Goal: Information Seeking & Learning: Learn about a topic

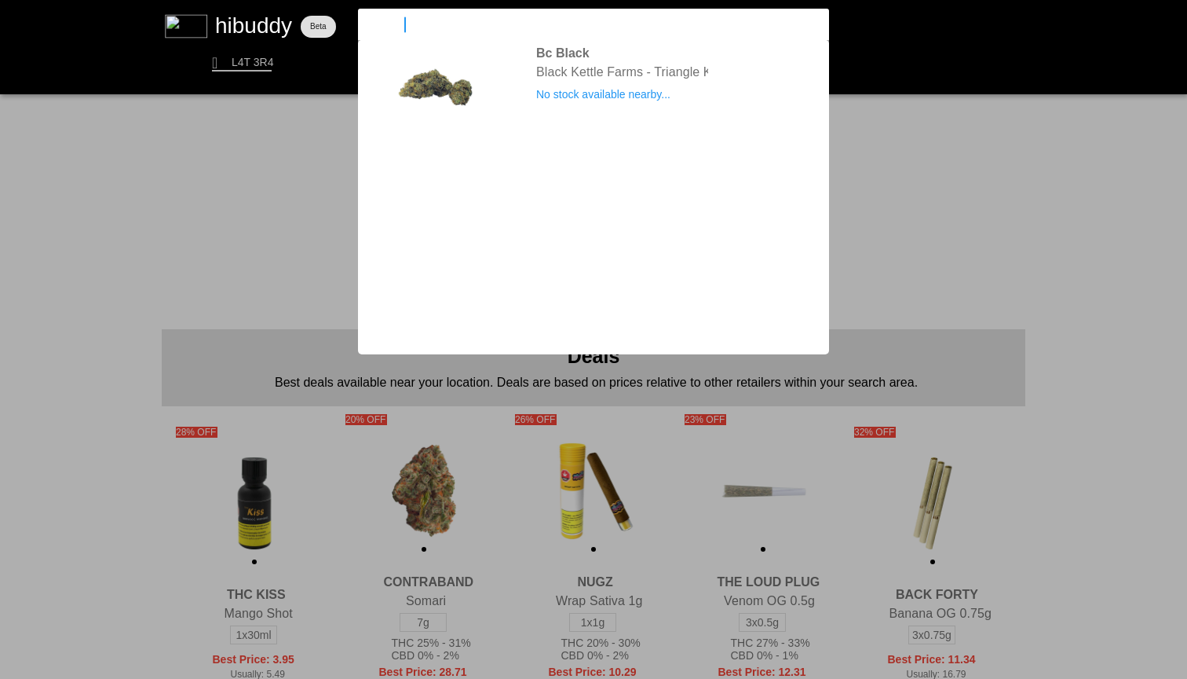
type input "blue pave"
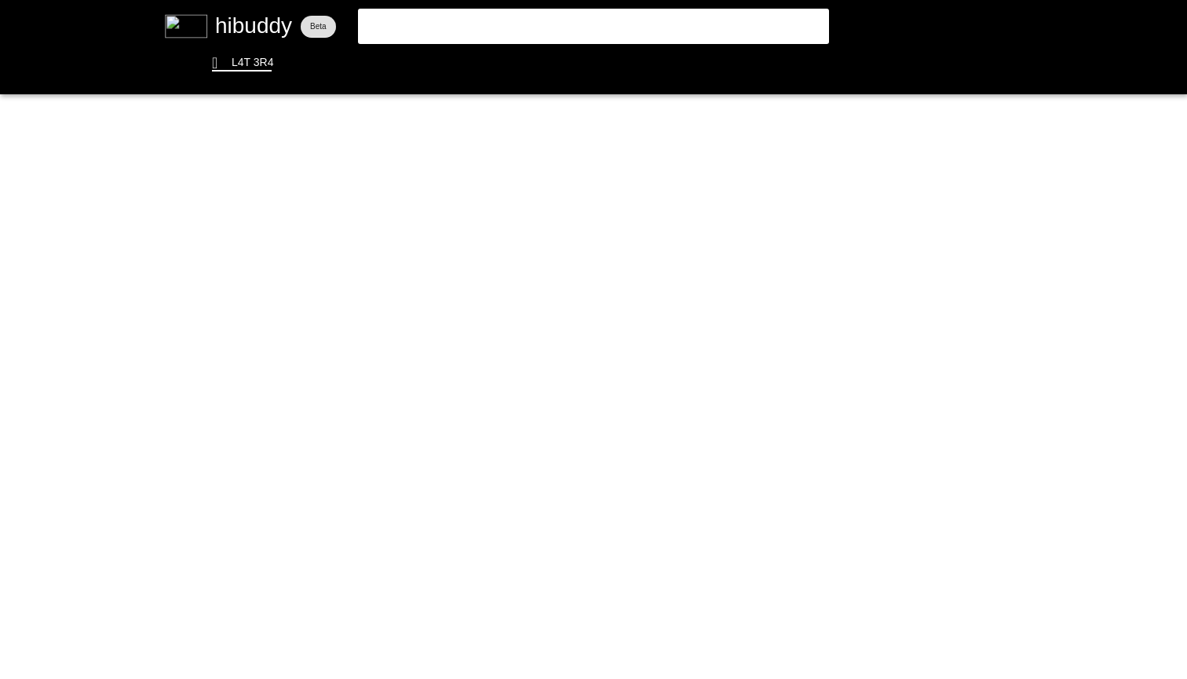
click at [613, 19] on flt-glass-pane at bounding box center [593, 339] width 1187 height 679
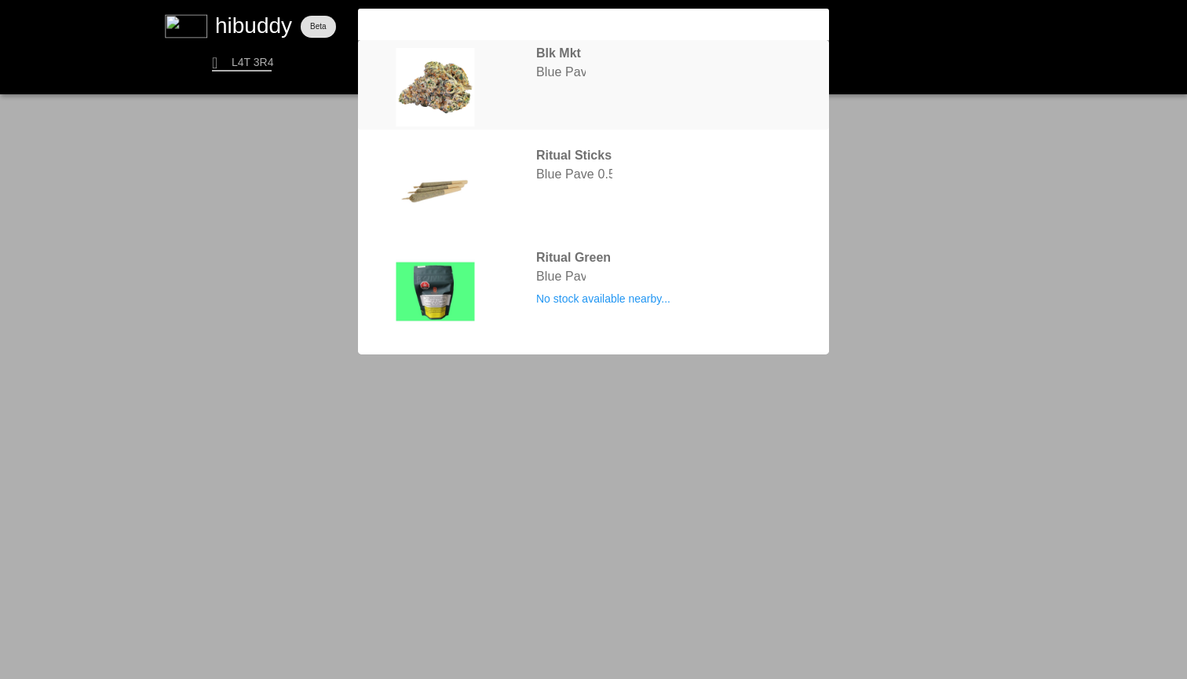
click at [624, 77] on flt-glass-pane at bounding box center [593, 339] width 1187 height 679
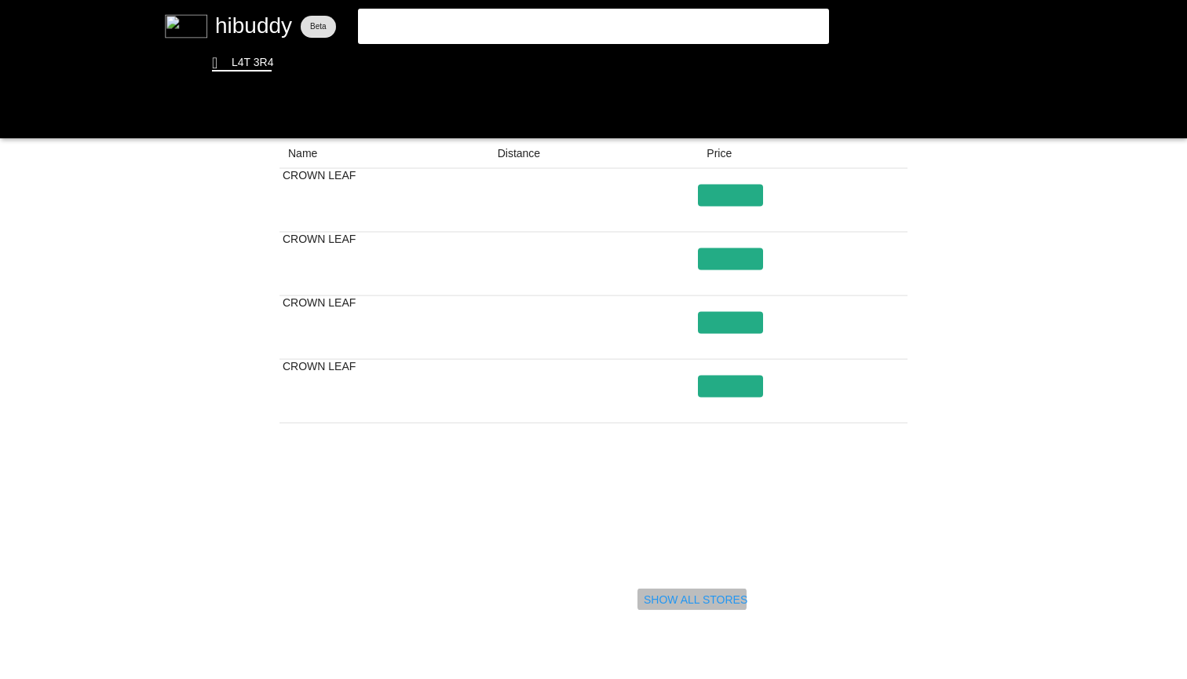
click at [724, 590] on flt-glass-pane at bounding box center [593, 339] width 1187 height 679
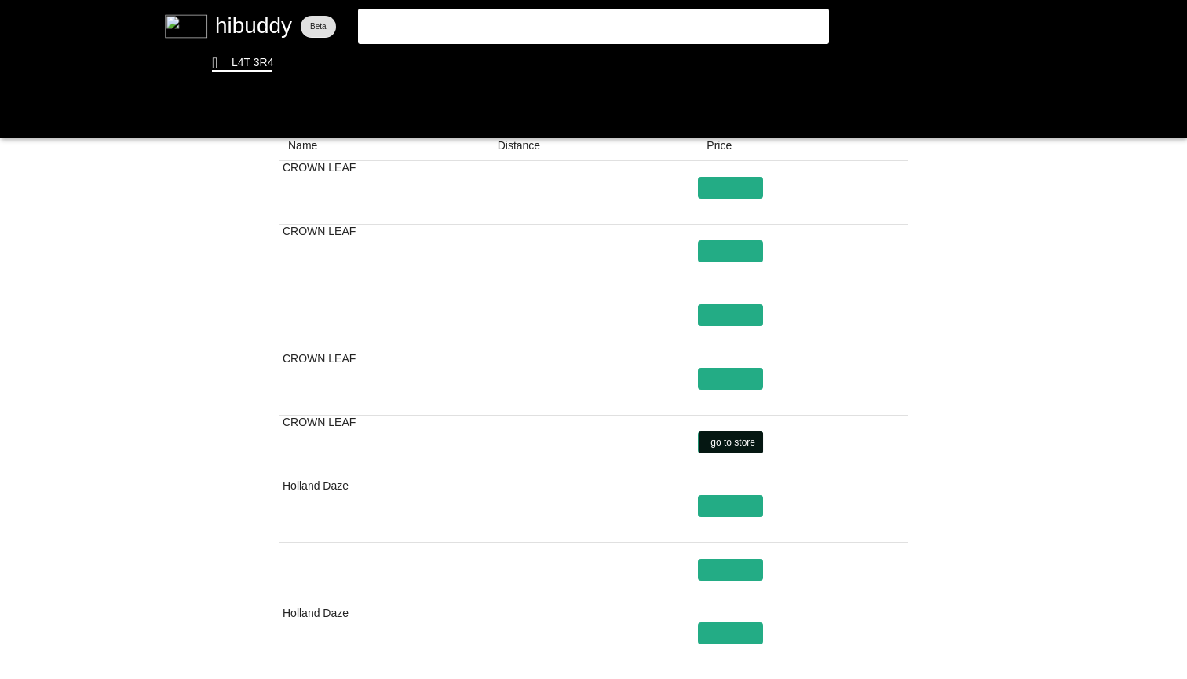
click at [741, 439] on flt-glass-pane at bounding box center [593, 339] width 1187 height 679
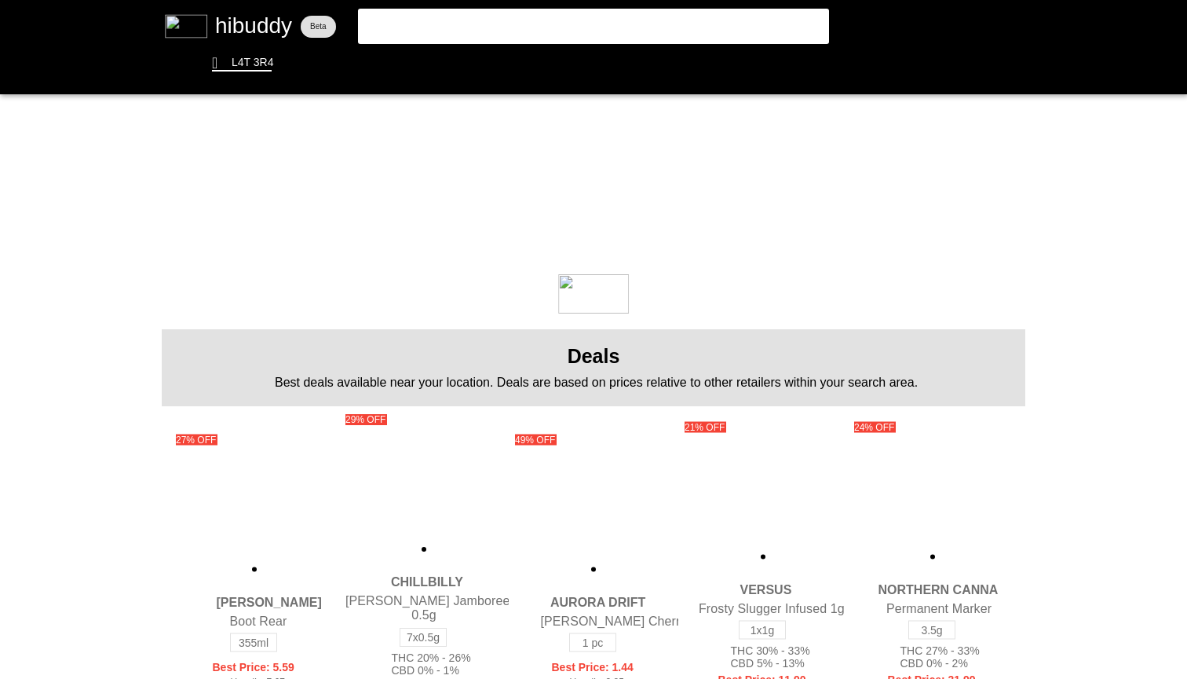
click at [525, 27] on flt-glass-pane at bounding box center [593, 339] width 1187 height 679
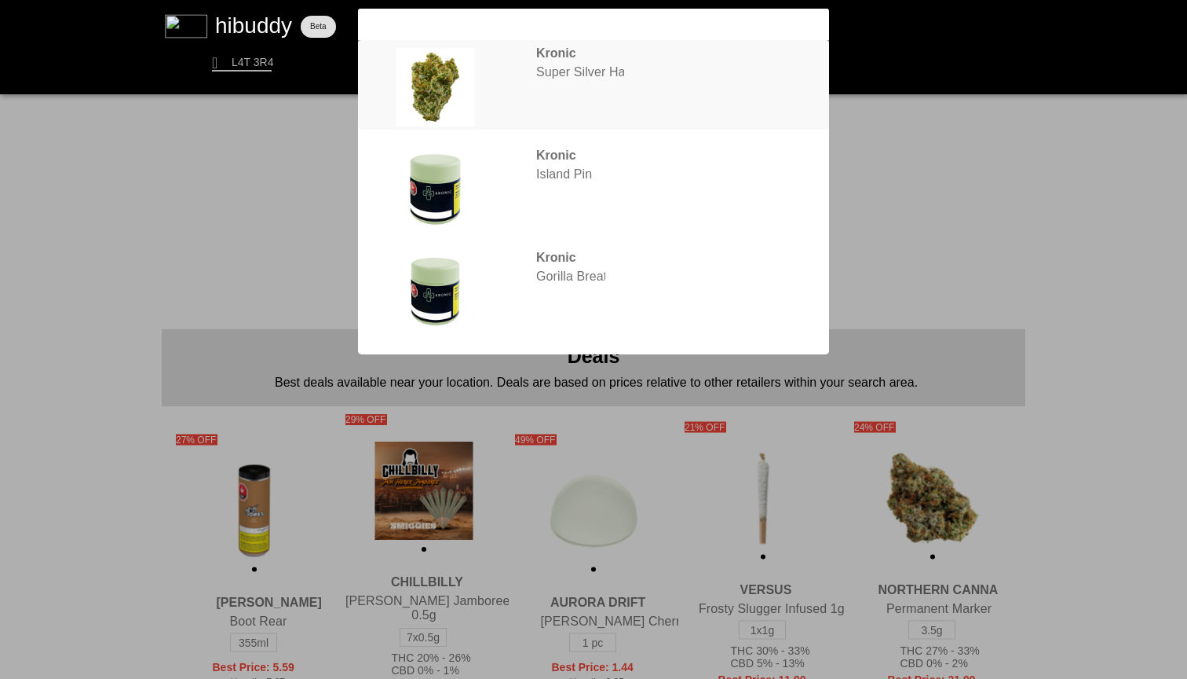
type input "kronic"
click at [665, 83] on flt-glass-pane at bounding box center [593, 339] width 1187 height 679
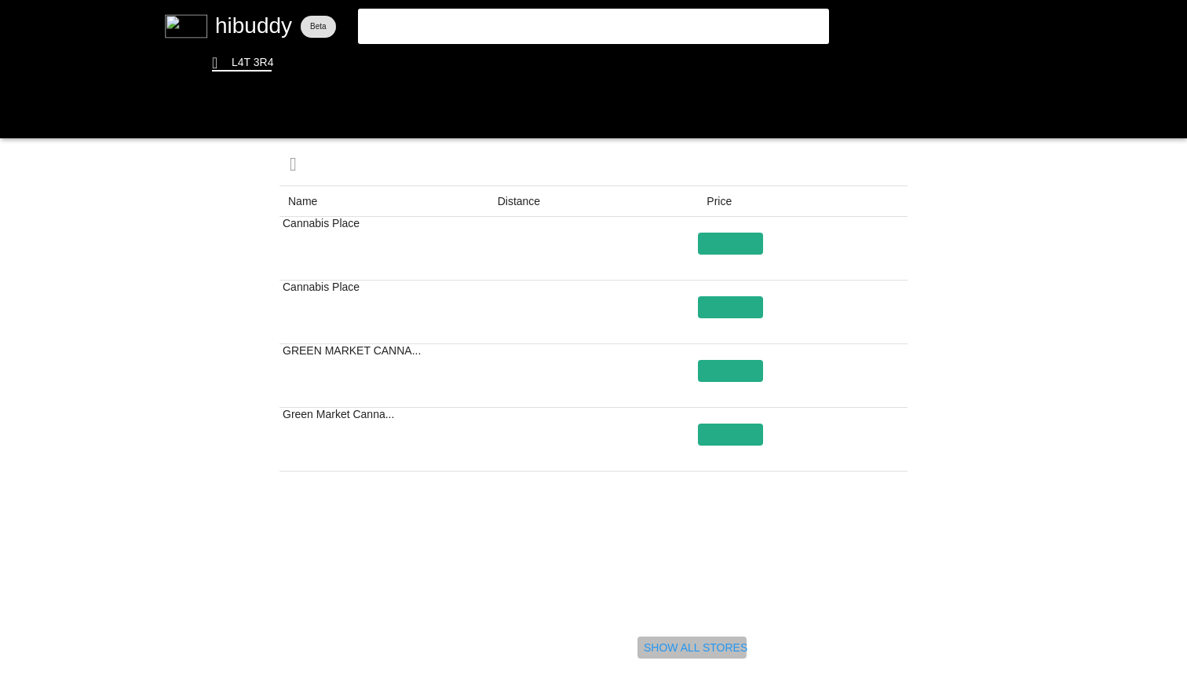
click at [690, 649] on flt-glass-pane at bounding box center [593, 339] width 1187 height 679
